Goal: Information Seeking & Learning: Learn about a topic

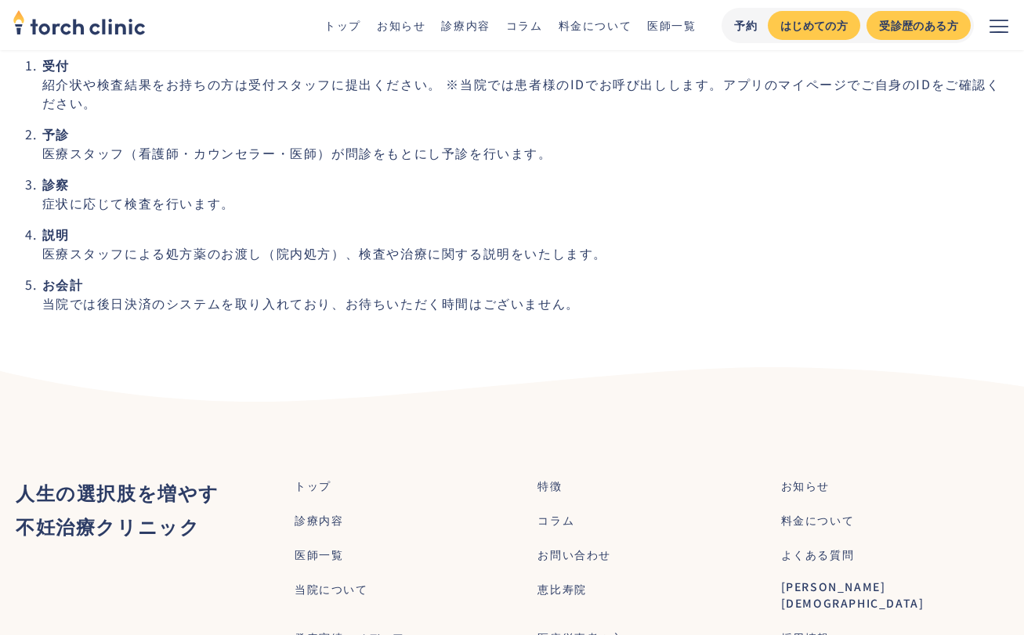
scroll to position [4934, 0]
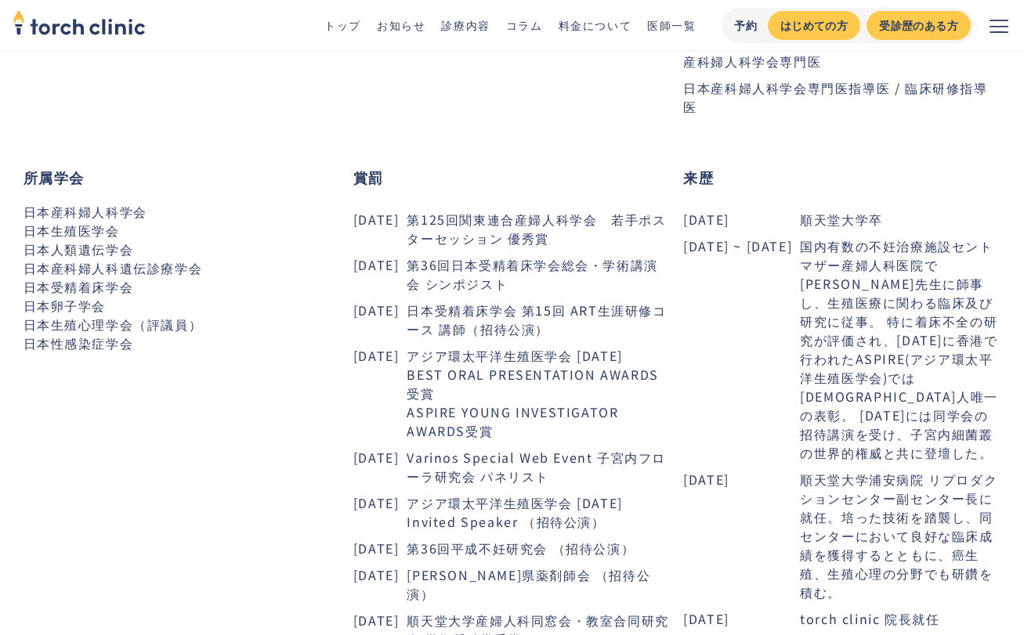
scroll to position [857, 0]
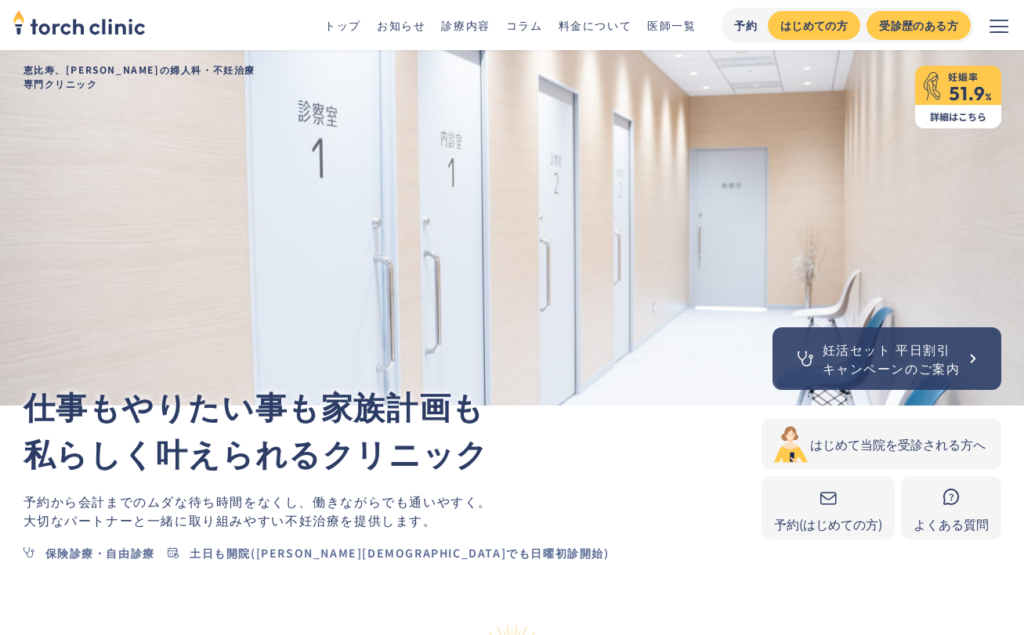
click at [945, 104] on img at bounding box center [958, 97] width 86 height 63
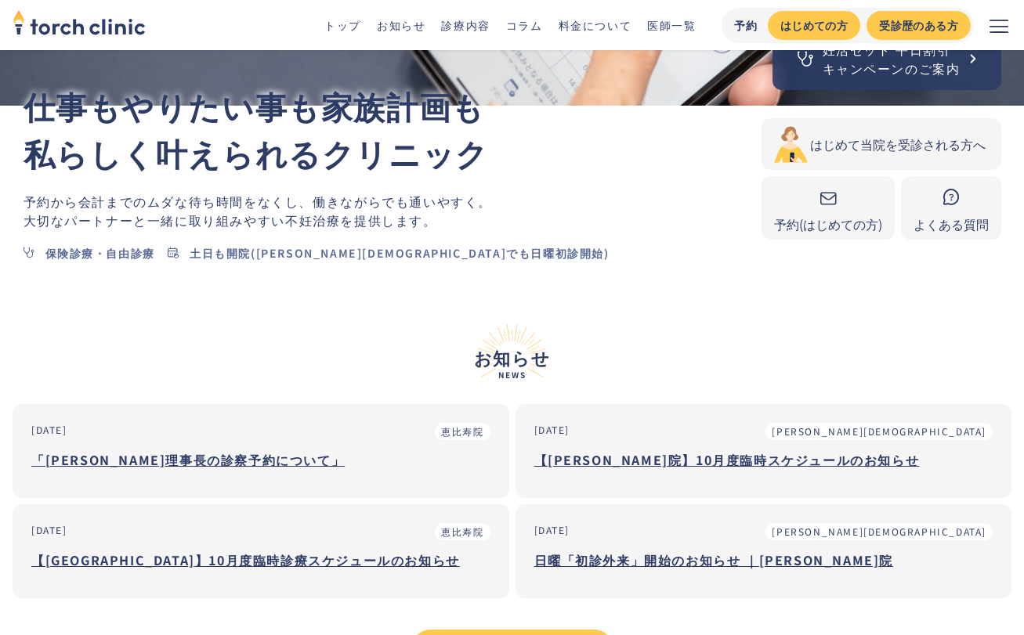
scroll to position [392, 0]
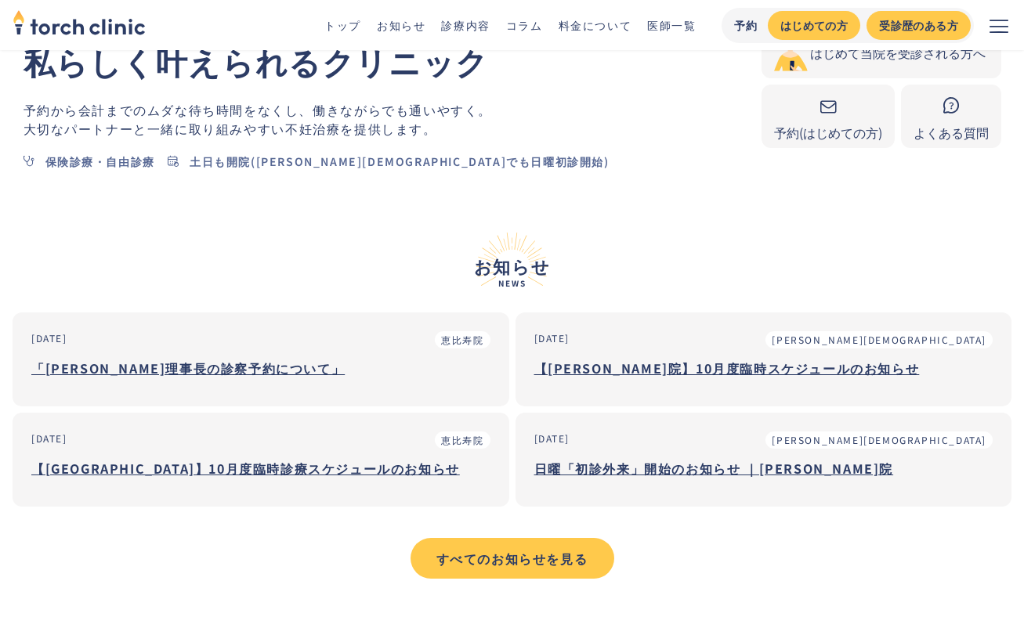
click at [214, 366] on h3 "「市山理事長の診察予約について」" at bounding box center [260, 367] width 459 height 23
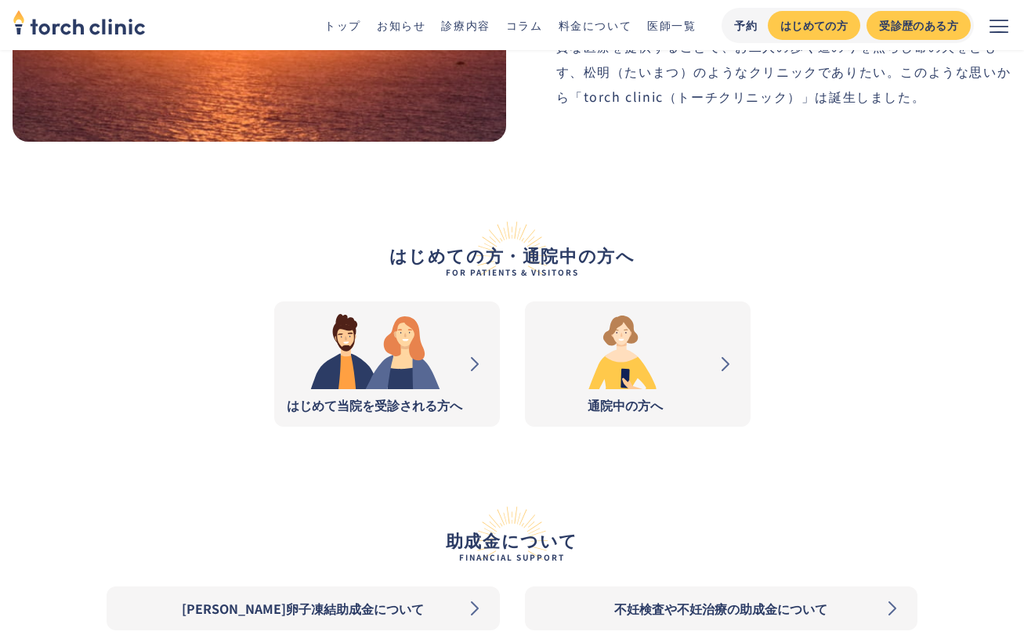
scroll to position [1645, 0]
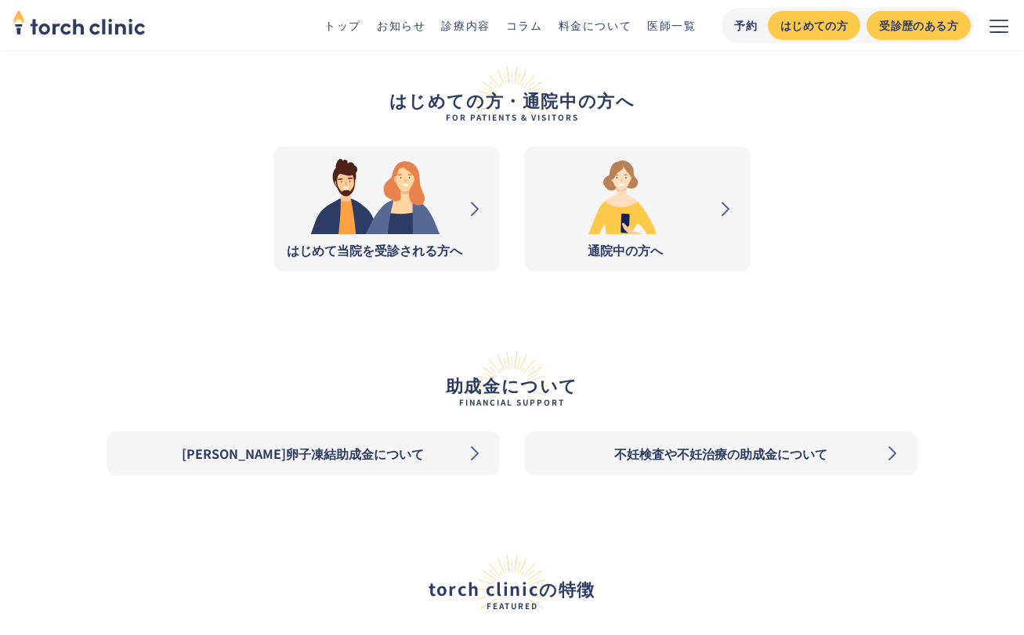
click at [377, 226] on img at bounding box center [374, 196] width 175 height 75
click at [627, 245] on div "通院中の方へ" at bounding box center [624, 249] width 175 height 19
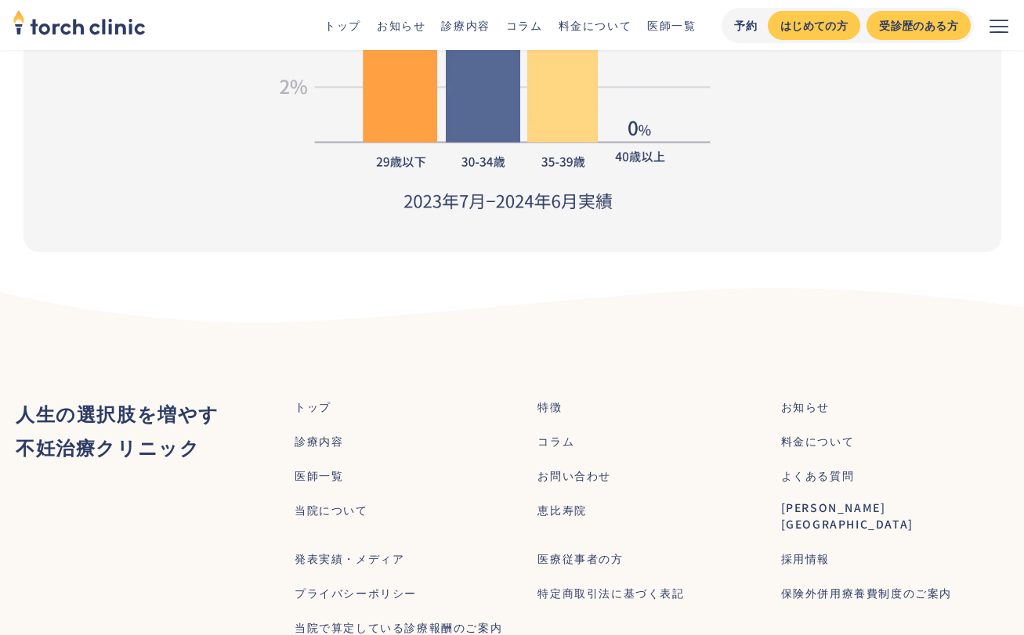
scroll to position [4856, 0]
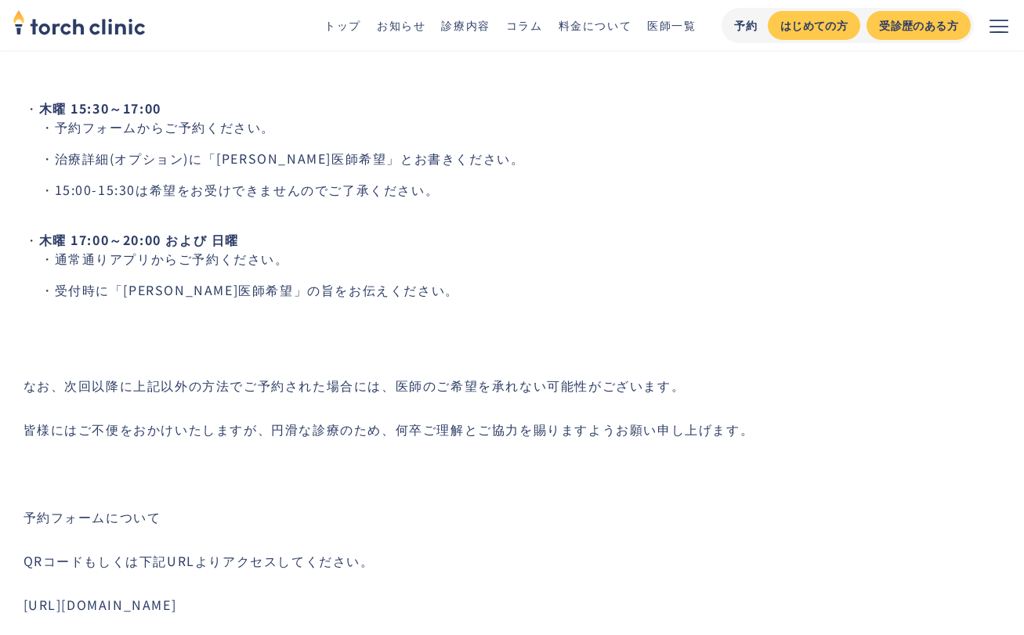
scroll to position [235, 0]
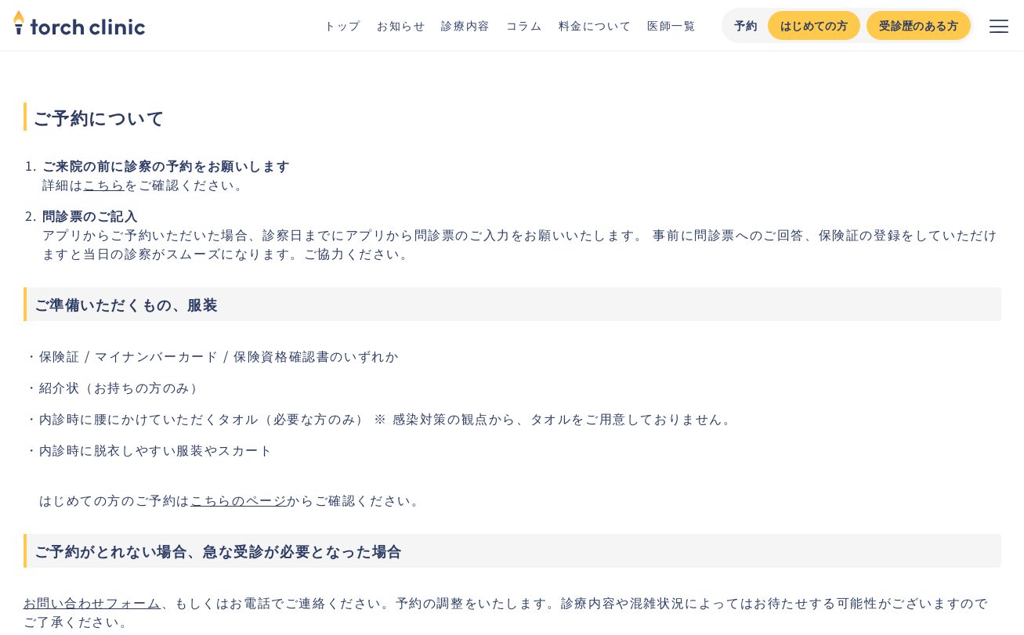
scroll to position [392, 0]
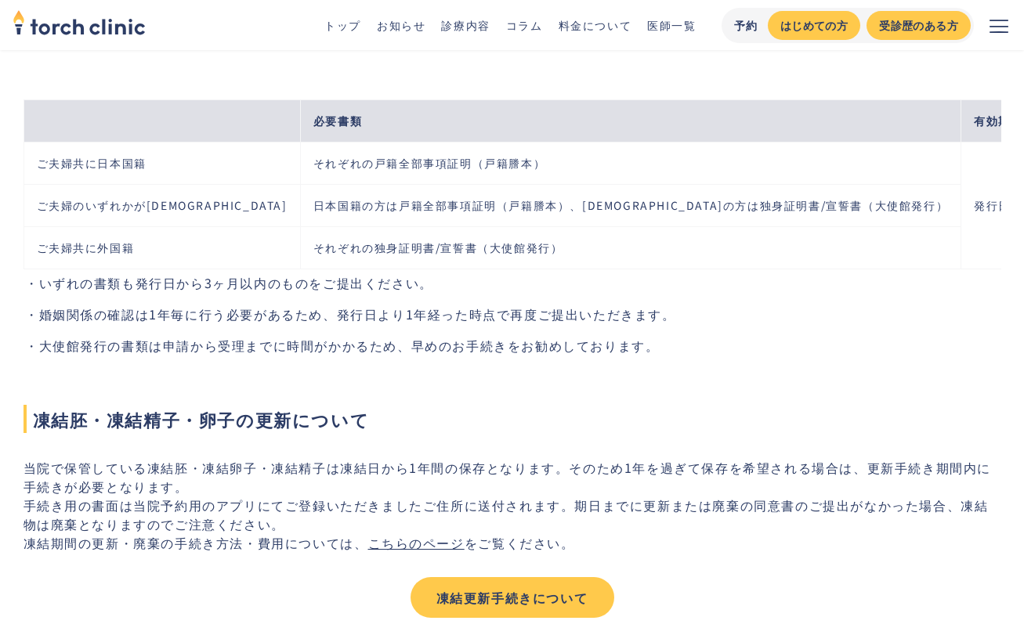
scroll to position [1331, 0]
